Goal: Task Accomplishment & Management: Manage account settings

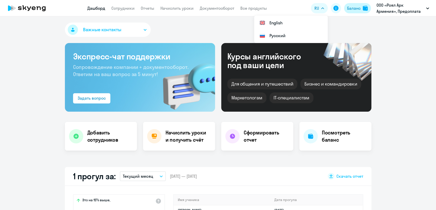
click at [357, 10] on div "Баланс" at bounding box center [354, 8] width 14 height 6
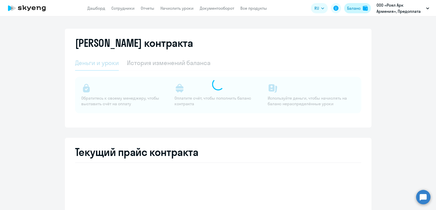
select select "english_adult_not_native_speaker"
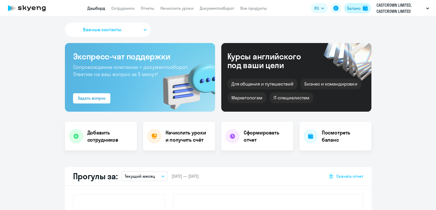
select select "30"
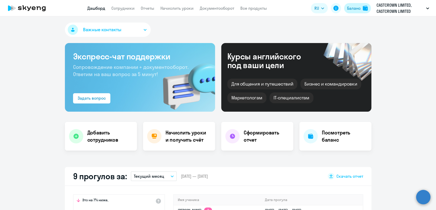
click at [352, 10] on div "Баланс" at bounding box center [354, 8] width 14 height 6
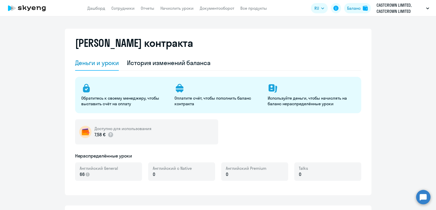
select select "english_adult_not_native_speaker"
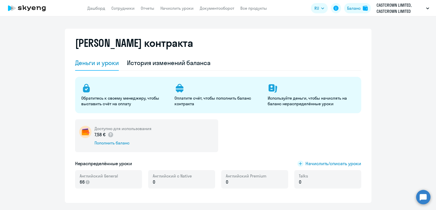
click at [116, 11] on app-menu-item-link "Сотрудники" at bounding box center [122, 8] width 23 height 6
click at [121, 6] on link "Сотрудники" at bounding box center [122, 8] width 23 height 5
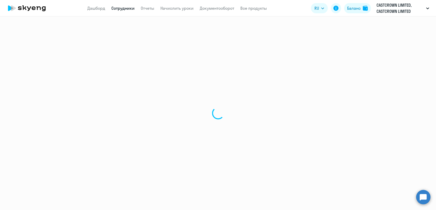
select select "30"
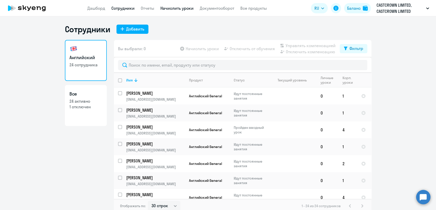
click at [168, 9] on link "Начислить уроки" at bounding box center [176, 8] width 33 height 5
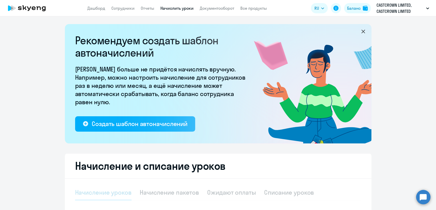
select select "10"
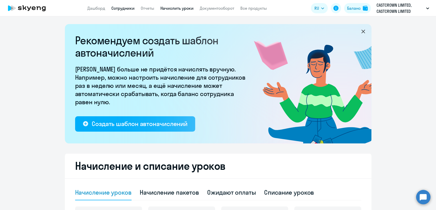
click at [131, 10] on link "Сотрудники" at bounding box center [122, 8] width 23 height 5
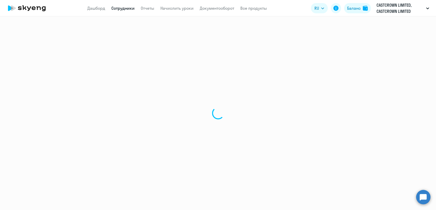
select select "30"
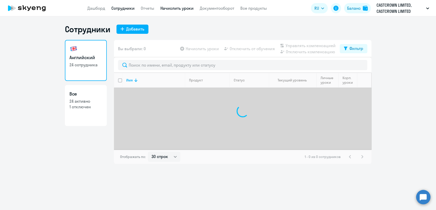
click at [182, 7] on link "Начислить уроки" at bounding box center [176, 8] width 33 height 5
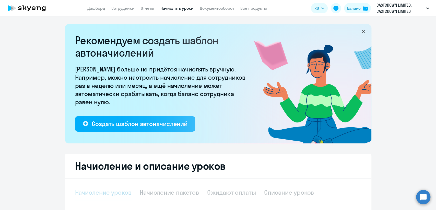
select select "10"
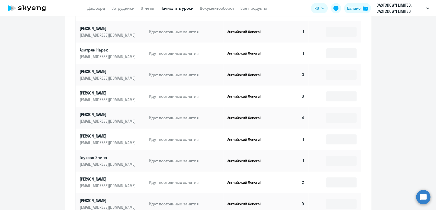
scroll to position [309, 0]
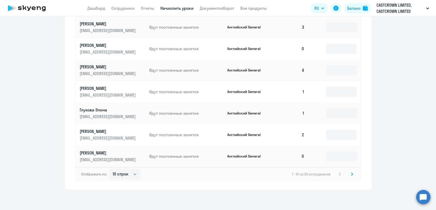
click at [351, 174] on icon at bounding box center [352, 173] width 2 height 3
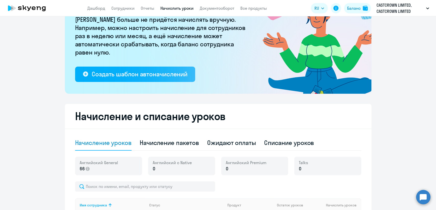
scroll to position [0, 0]
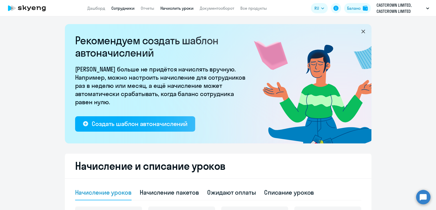
click at [129, 6] on link "Сотрудники" at bounding box center [122, 8] width 23 height 5
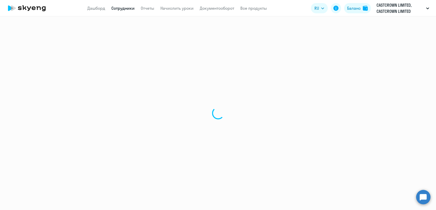
select select "30"
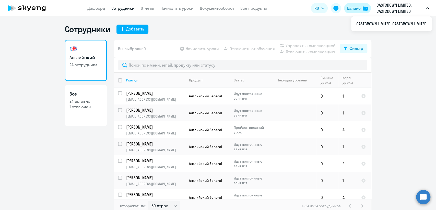
click at [353, 10] on div "Баланс" at bounding box center [354, 8] width 14 height 6
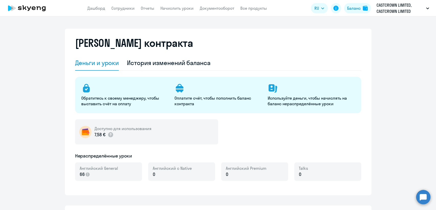
select select "english_adult_not_native_speaker"
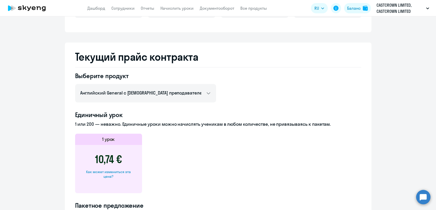
scroll to position [256, 0]
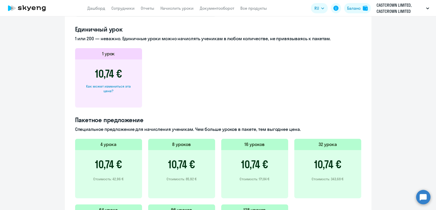
click at [123, 88] on div "Как может измениться эта цена?" at bounding box center [108, 88] width 51 height 9
select select "english_adult_not_native_speaker"
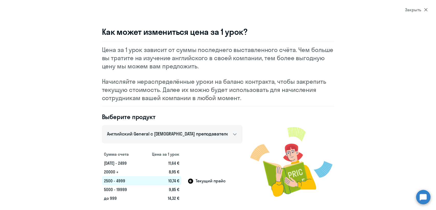
click at [412, 7] on div "Закрыть" at bounding box center [416, 10] width 22 height 6
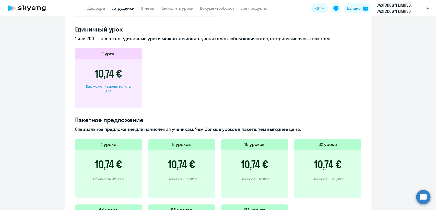
click at [121, 9] on link "Сотрудники" at bounding box center [122, 8] width 23 height 5
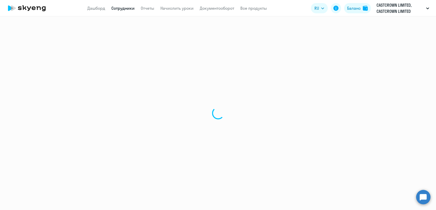
select select "30"
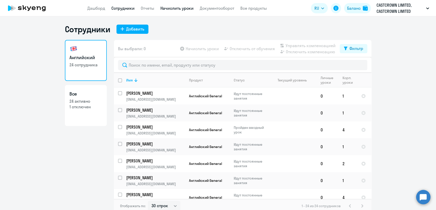
click at [174, 11] on link "Начислить уроки" at bounding box center [176, 8] width 33 height 5
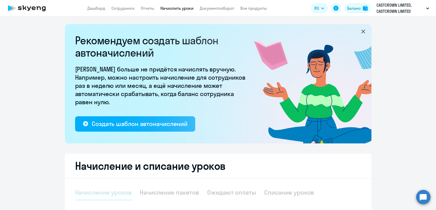
select select "10"
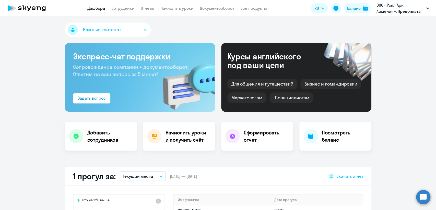
click at [182, 3] on app-header "Дашборд Сотрудники Отчеты Начислить уроки Документооборот Все продукты Дашборд …" at bounding box center [218, 8] width 436 height 16
click at [182, 6] on link "Начислить уроки" at bounding box center [176, 8] width 33 height 5
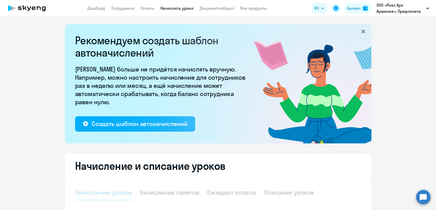
select select "10"
